Goal: Transaction & Acquisition: Obtain resource

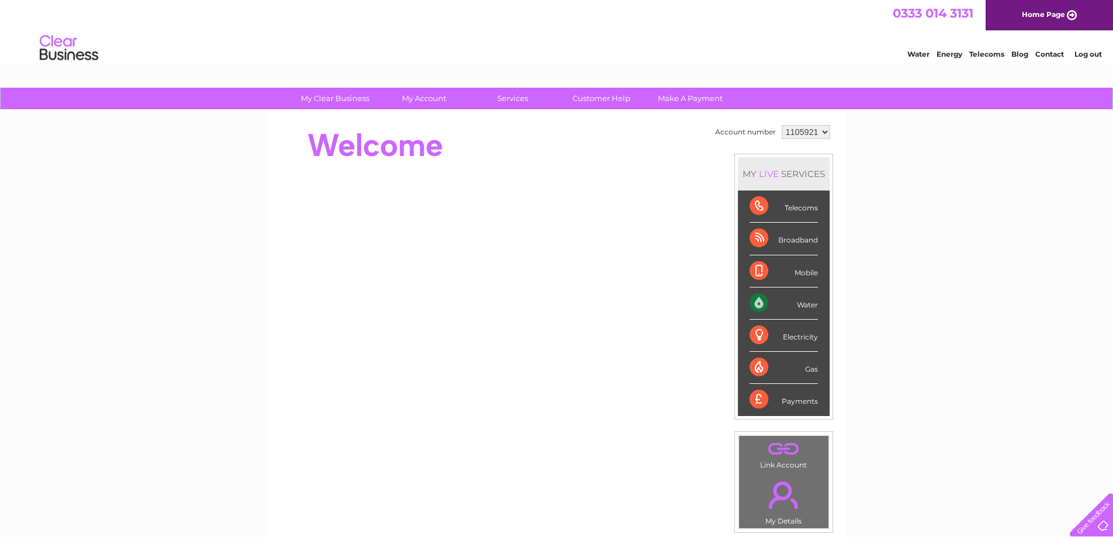
click at [797, 309] on div "Water" at bounding box center [784, 304] width 68 height 32
click at [755, 303] on div "Water" at bounding box center [784, 304] width 68 height 32
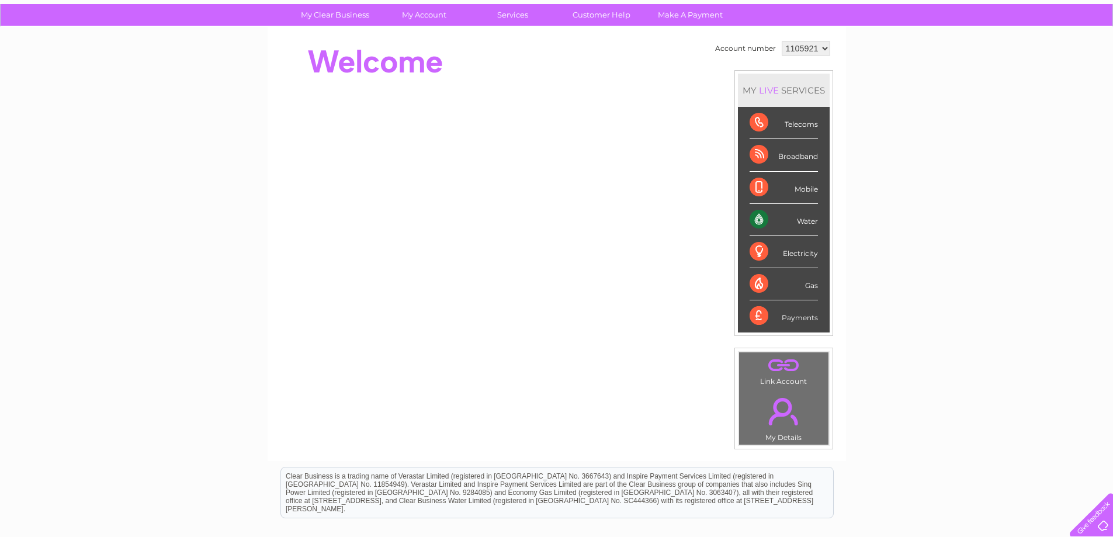
scroll to position [9, 0]
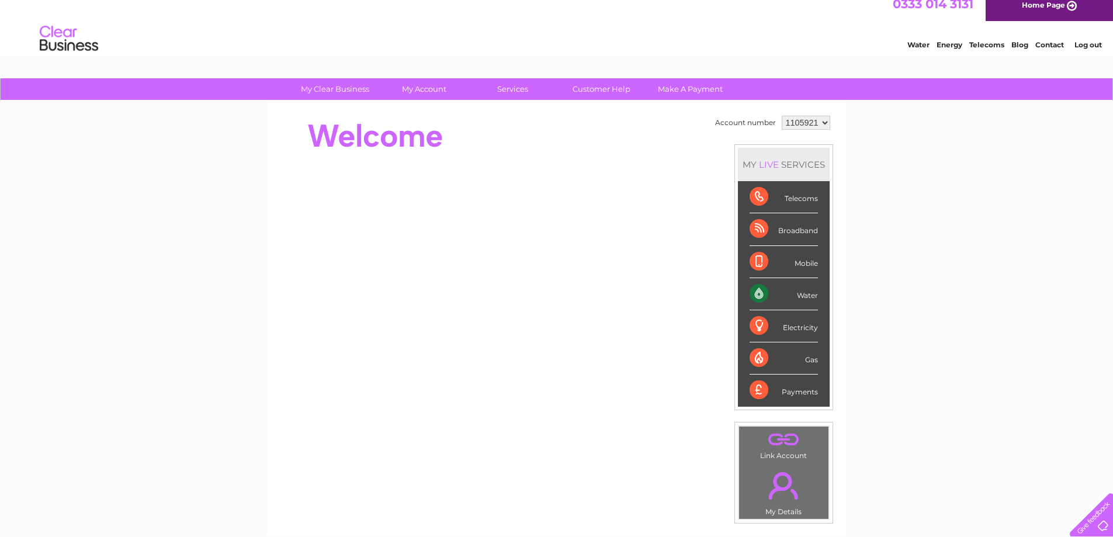
click at [819, 120] on select "1105921" at bounding box center [806, 123] width 49 height 14
click at [782, 116] on select "1105921" at bounding box center [806, 123] width 49 height 14
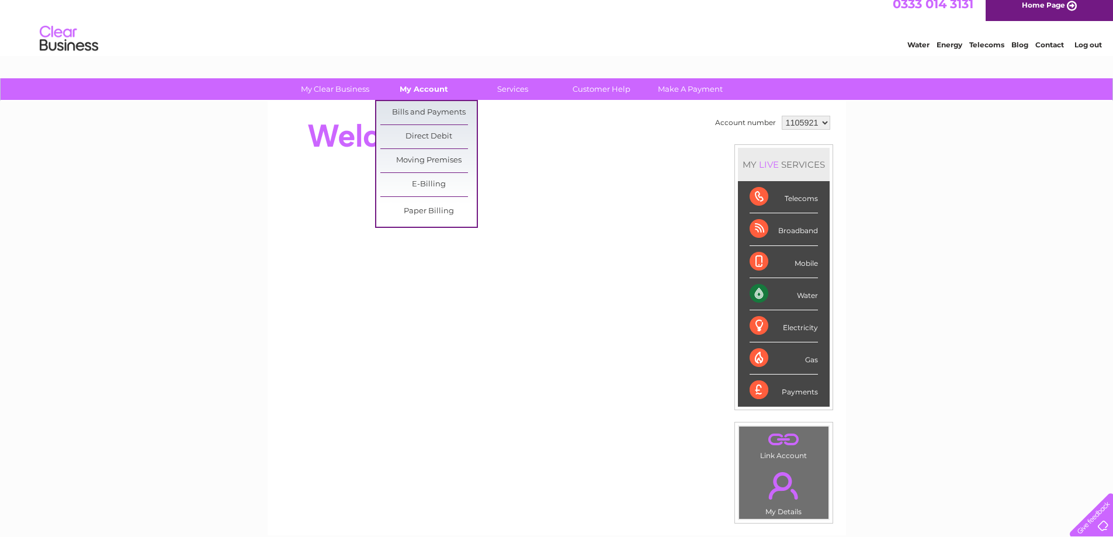
click at [405, 89] on link "My Account" at bounding box center [424, 89] width 96 height 22
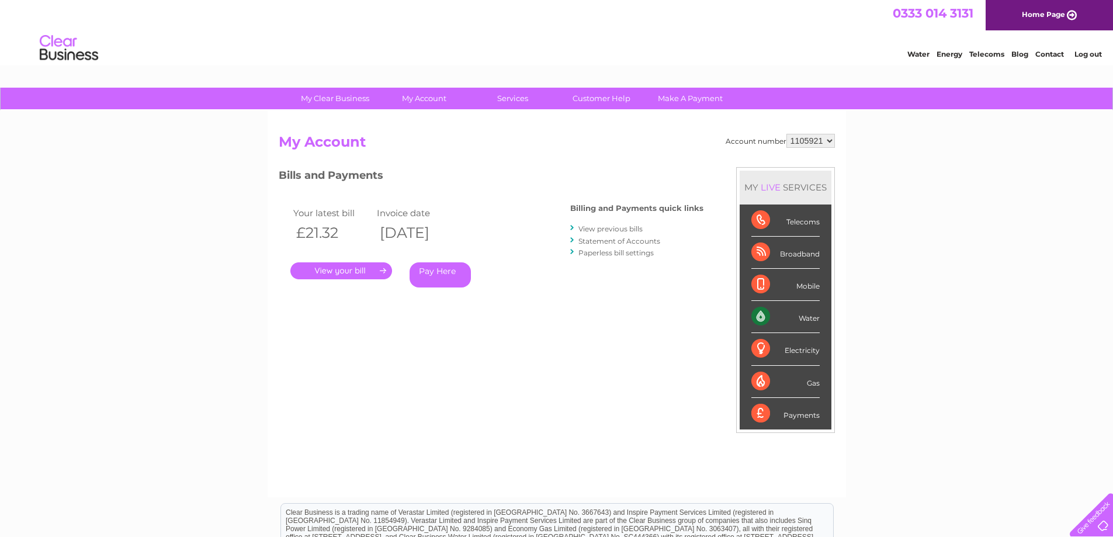
click at [622, 229] on link "View previous bills" at bounding box center [611, 228] width 64 height 9
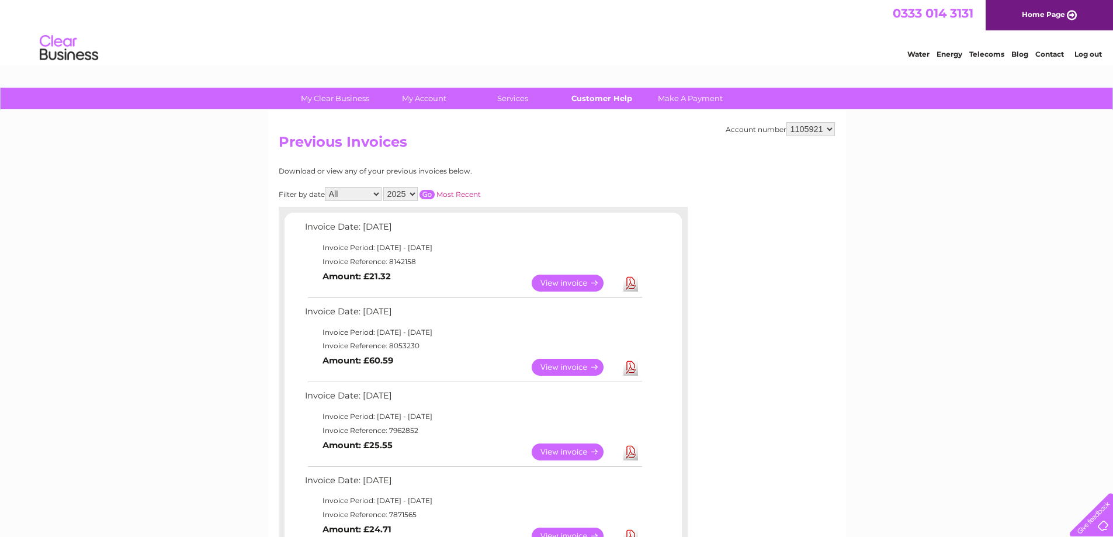
click at [594, 101] on link "Customer Help" at bounding box center [601, 99] width 96 height 22
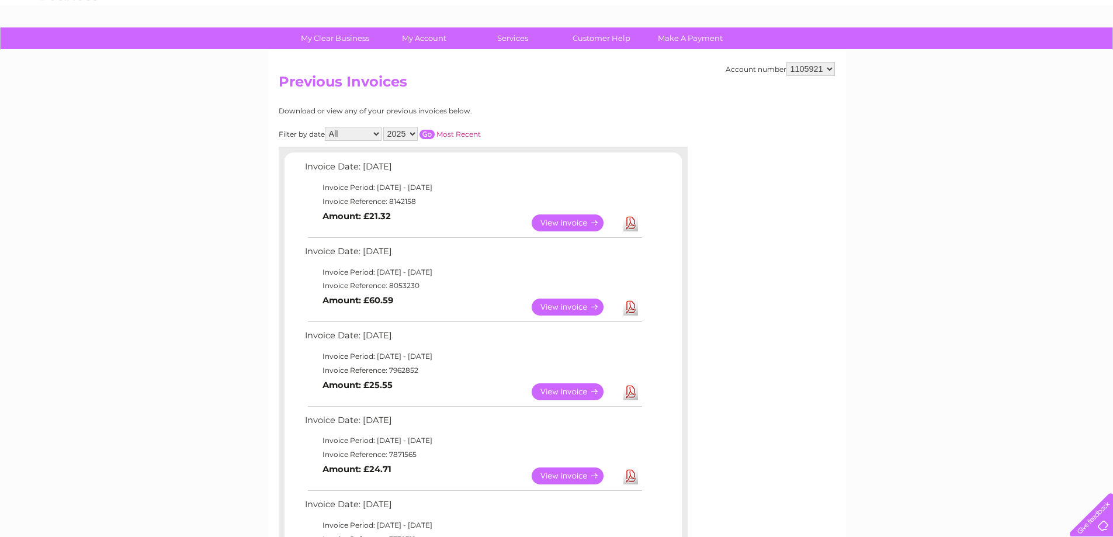
scroll to position [66, 0]
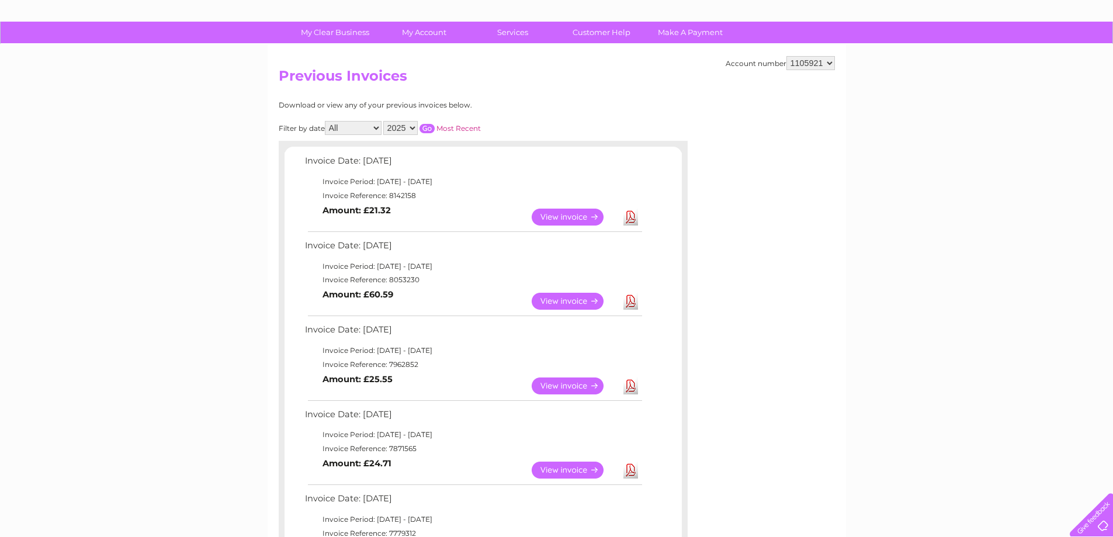
click at [576, 301] on link "View" at bounding box center [575, 301] width 86 height 17
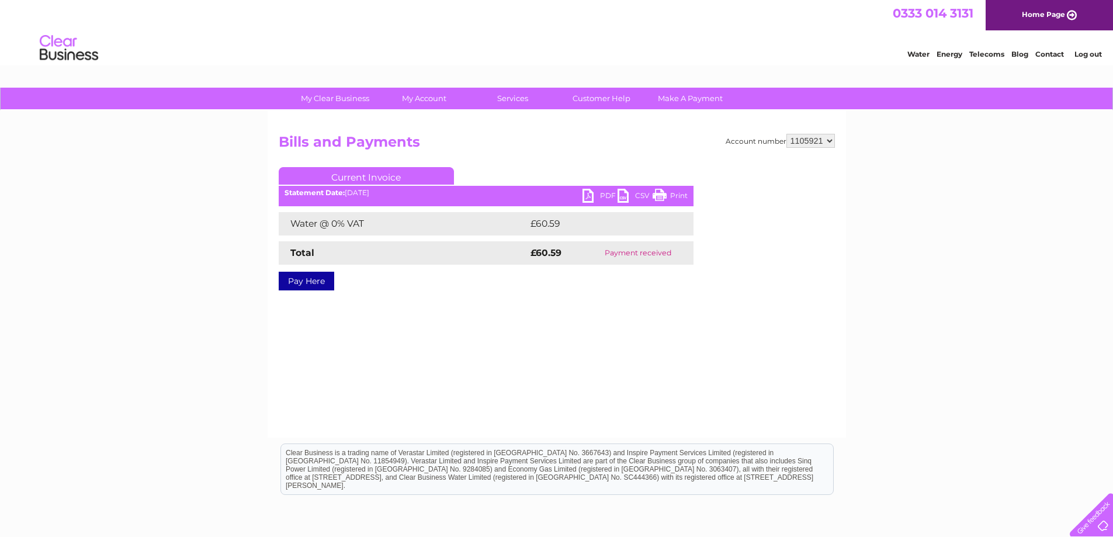
click at [610, 192] on link "PDF" at bounding box center [600, 197] width 35 height 17
